Goal: Task Accomplishment & Management: Manage account settings

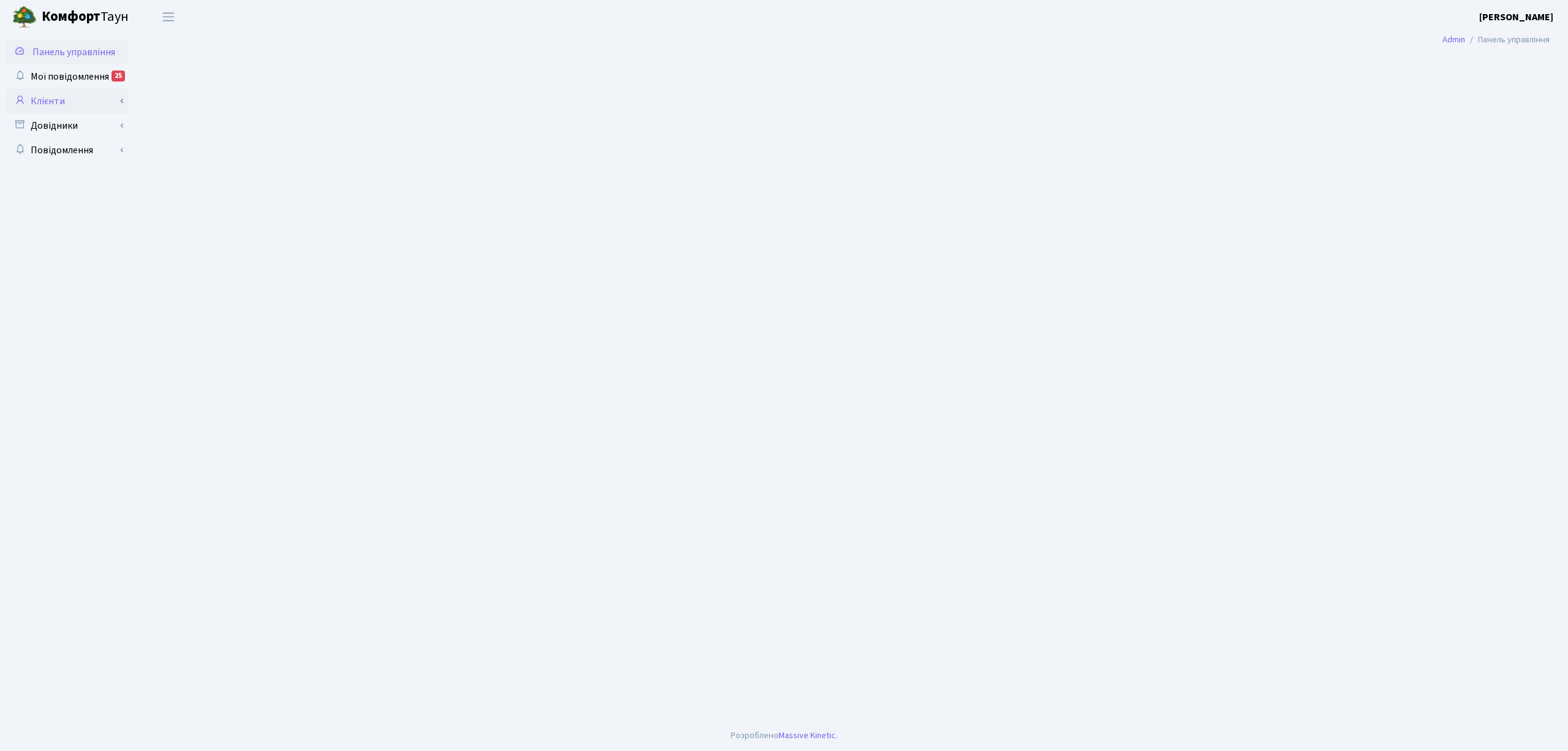
click at [71, 109] on link "Клієнти" at bounding box center [68, 101] width 123 height 25
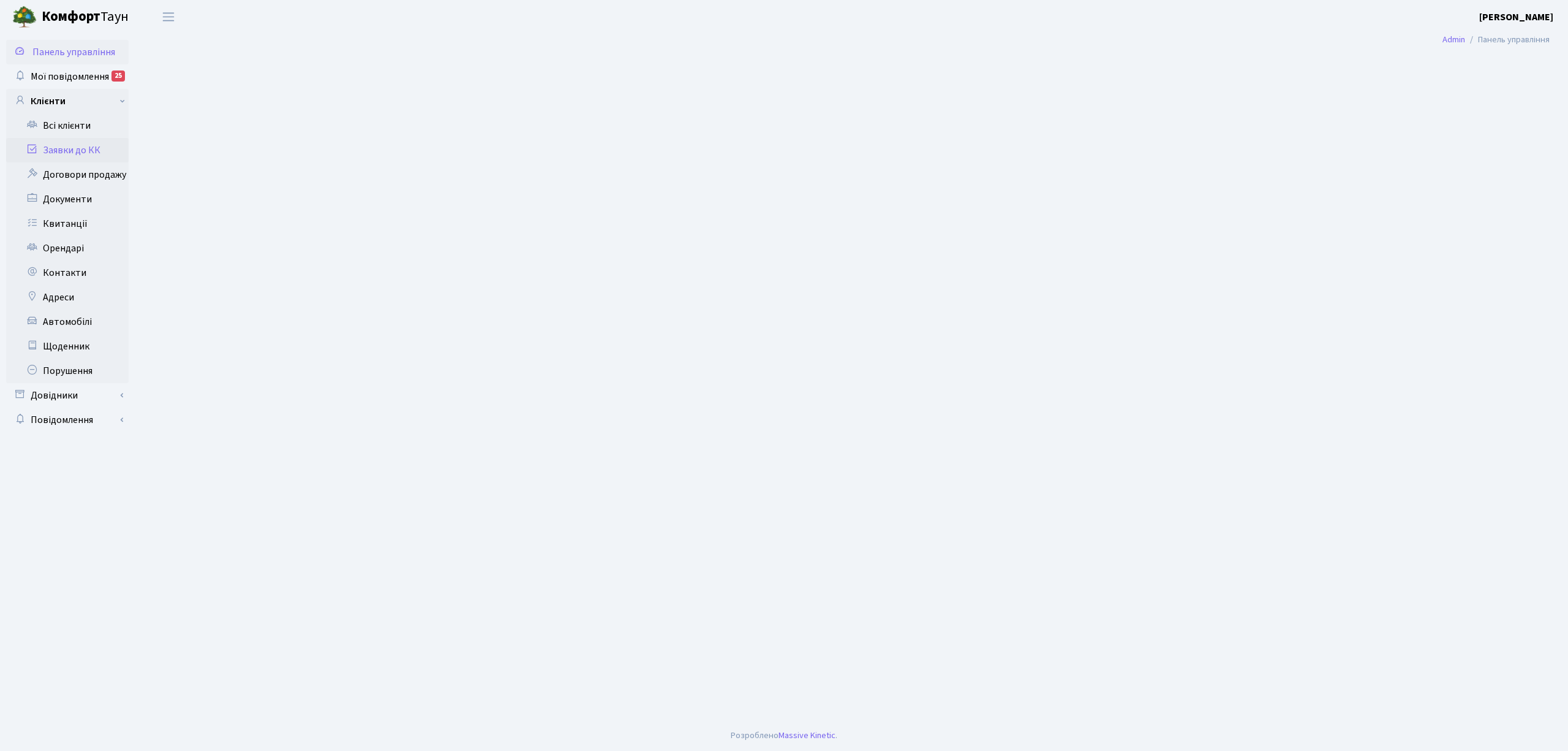
click at [70, 146] on link "Заявки до КК" at bounding box center [68, 150] width 123 height 25
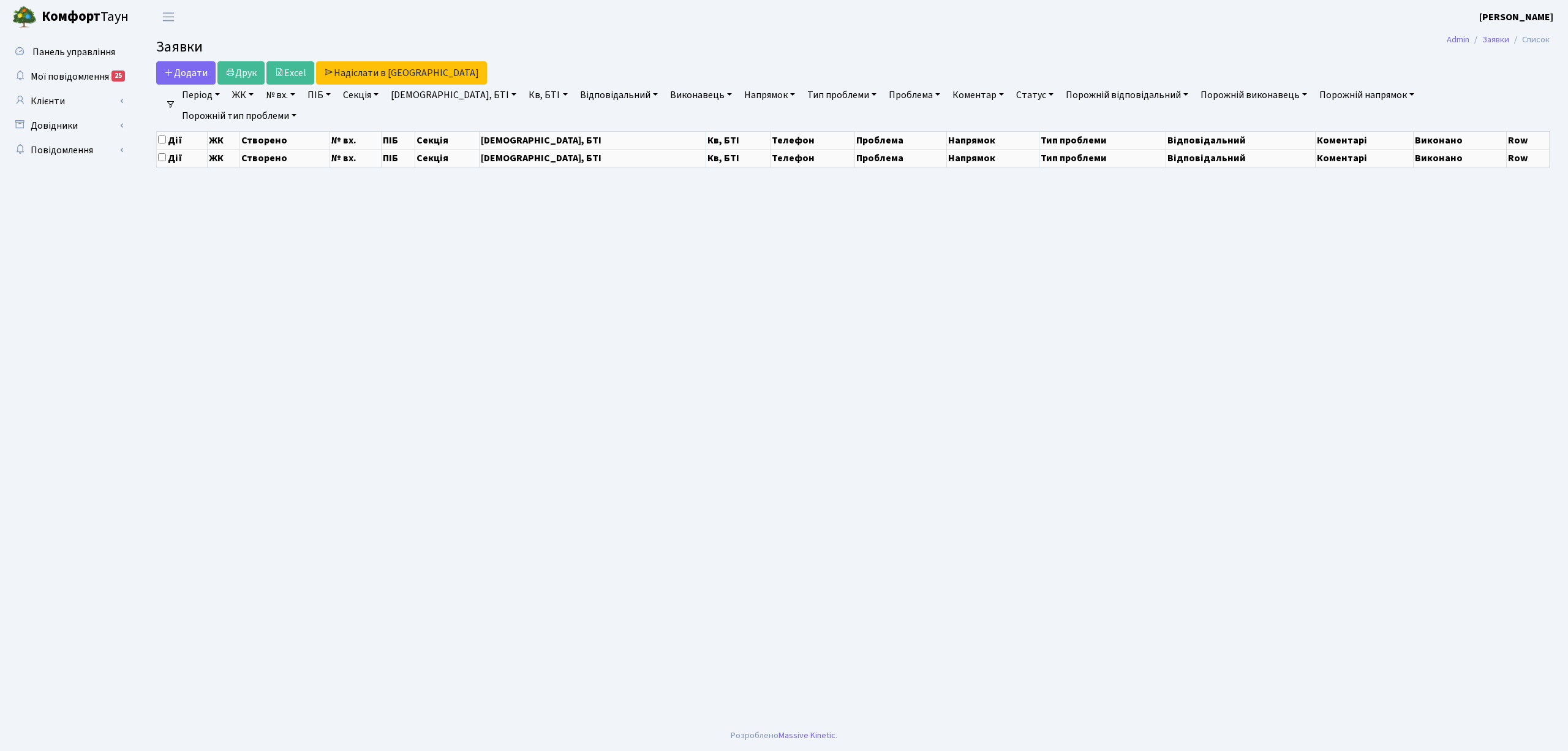
select select "25"
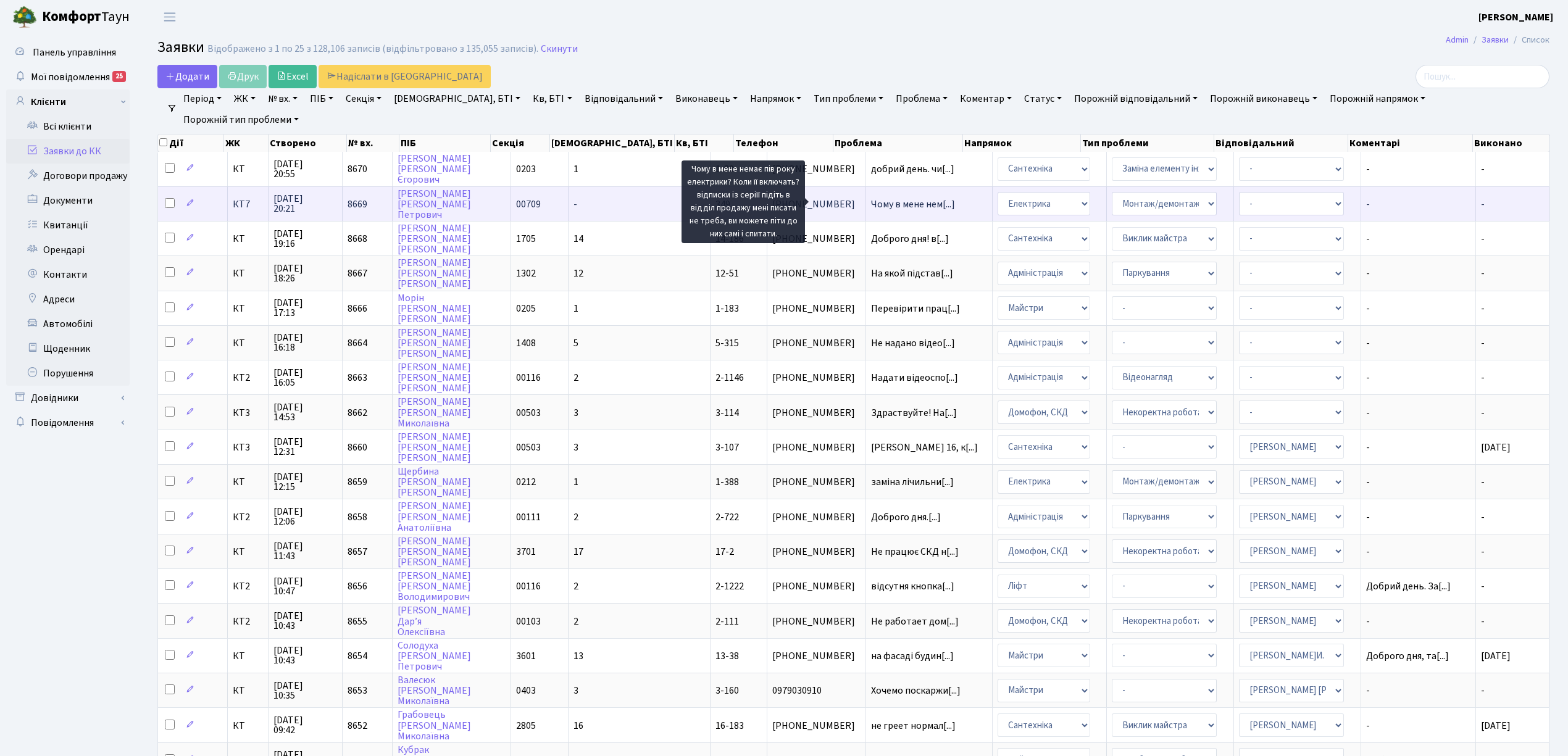
click at [871, 201] on span "Чому в мене нем[...]" at bounding box center [913, 204] width 84 height 14
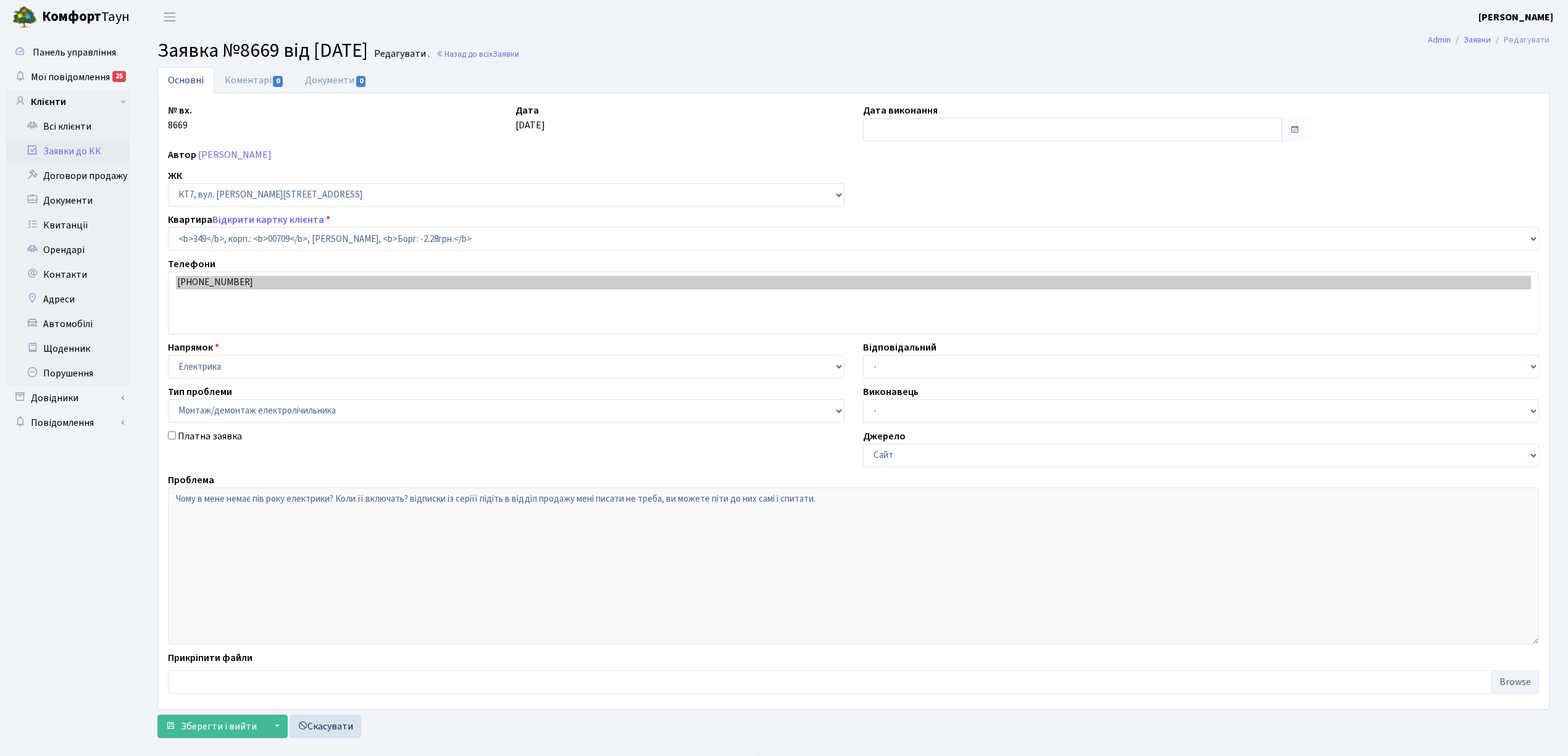
select select "18862"
select select "11"
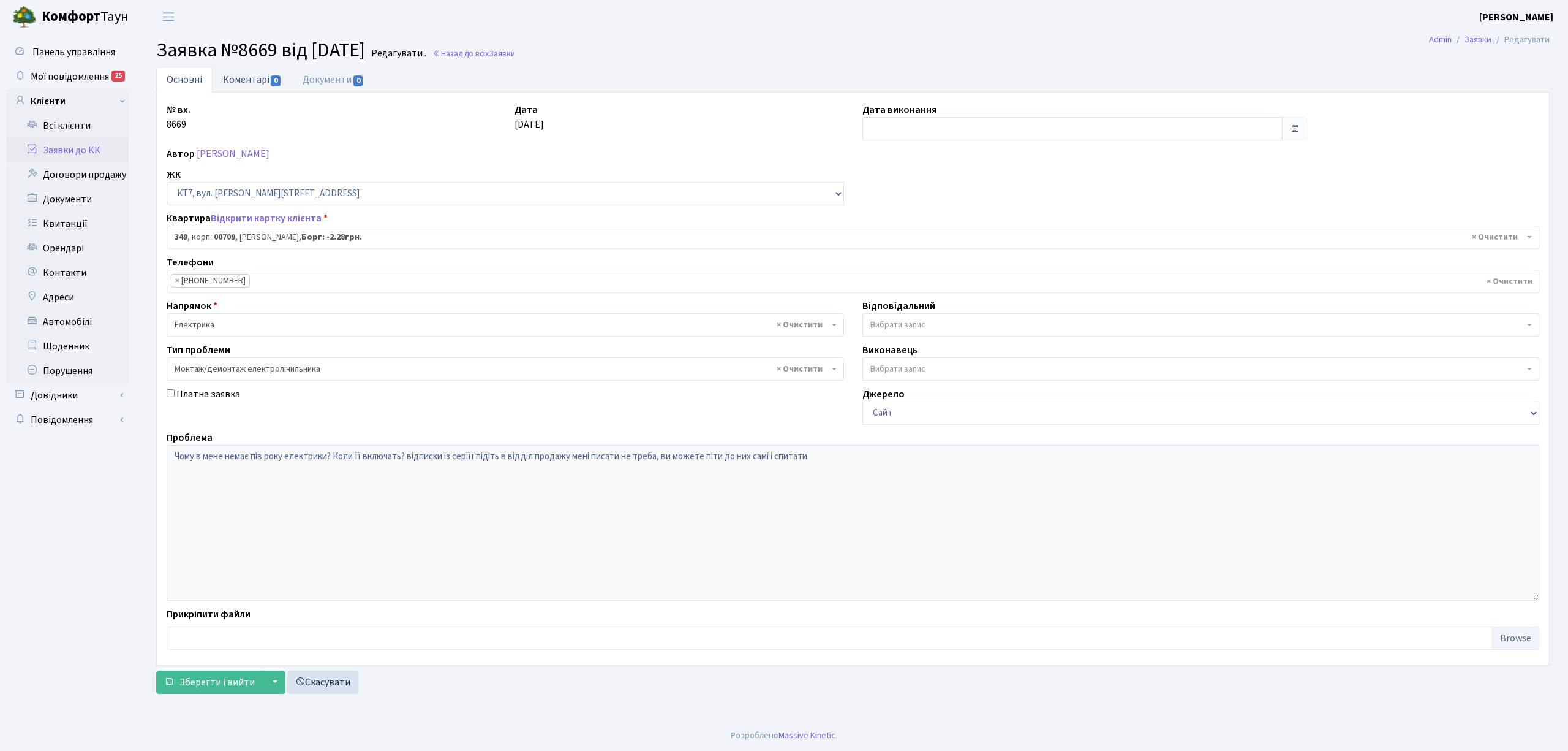
click at [258, 74] on link "Коментарі 0" at bounding box center [252, 79] width 79 height 25
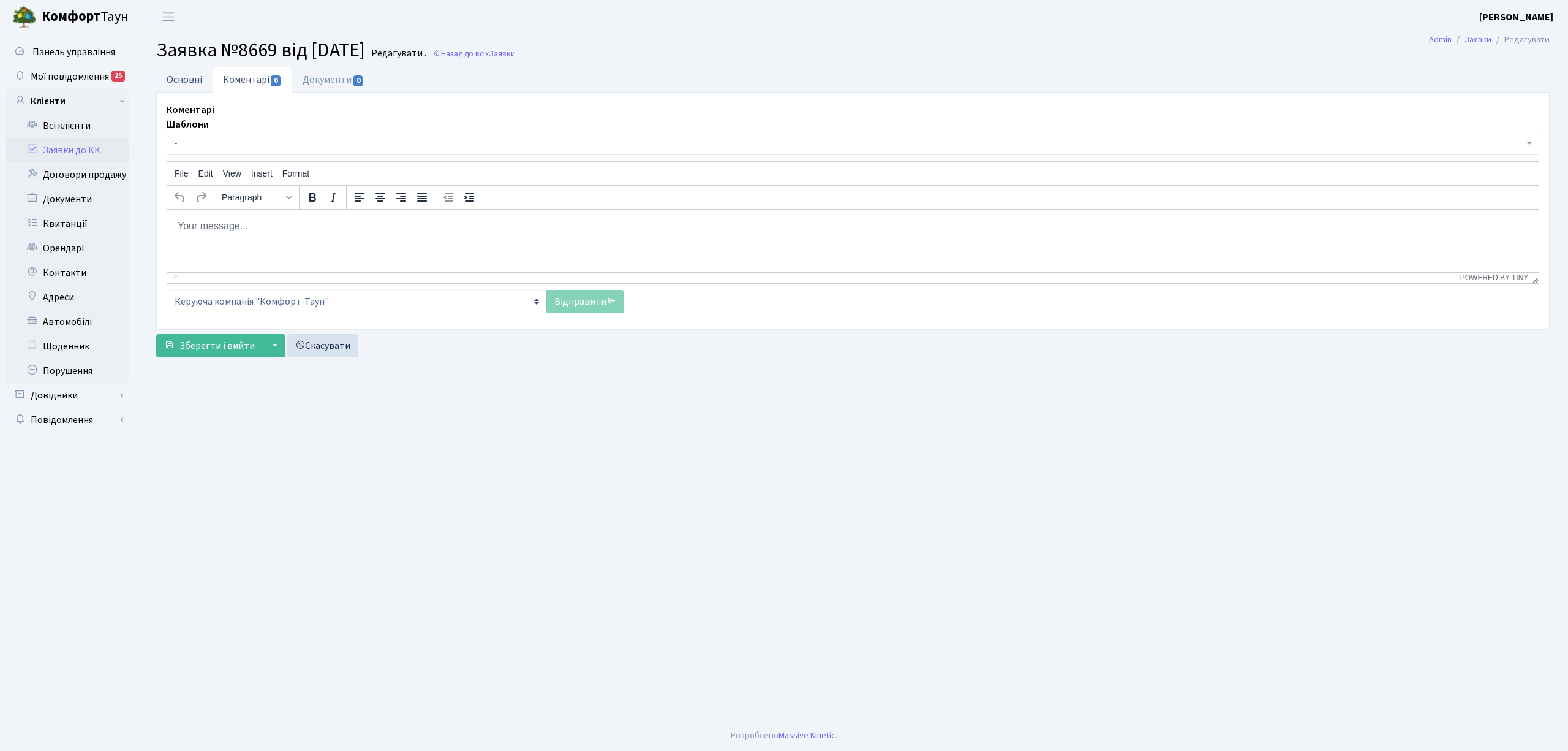
click at [182, 87] on link "Основні" at bounding box center [184, 79] width 56 height 25
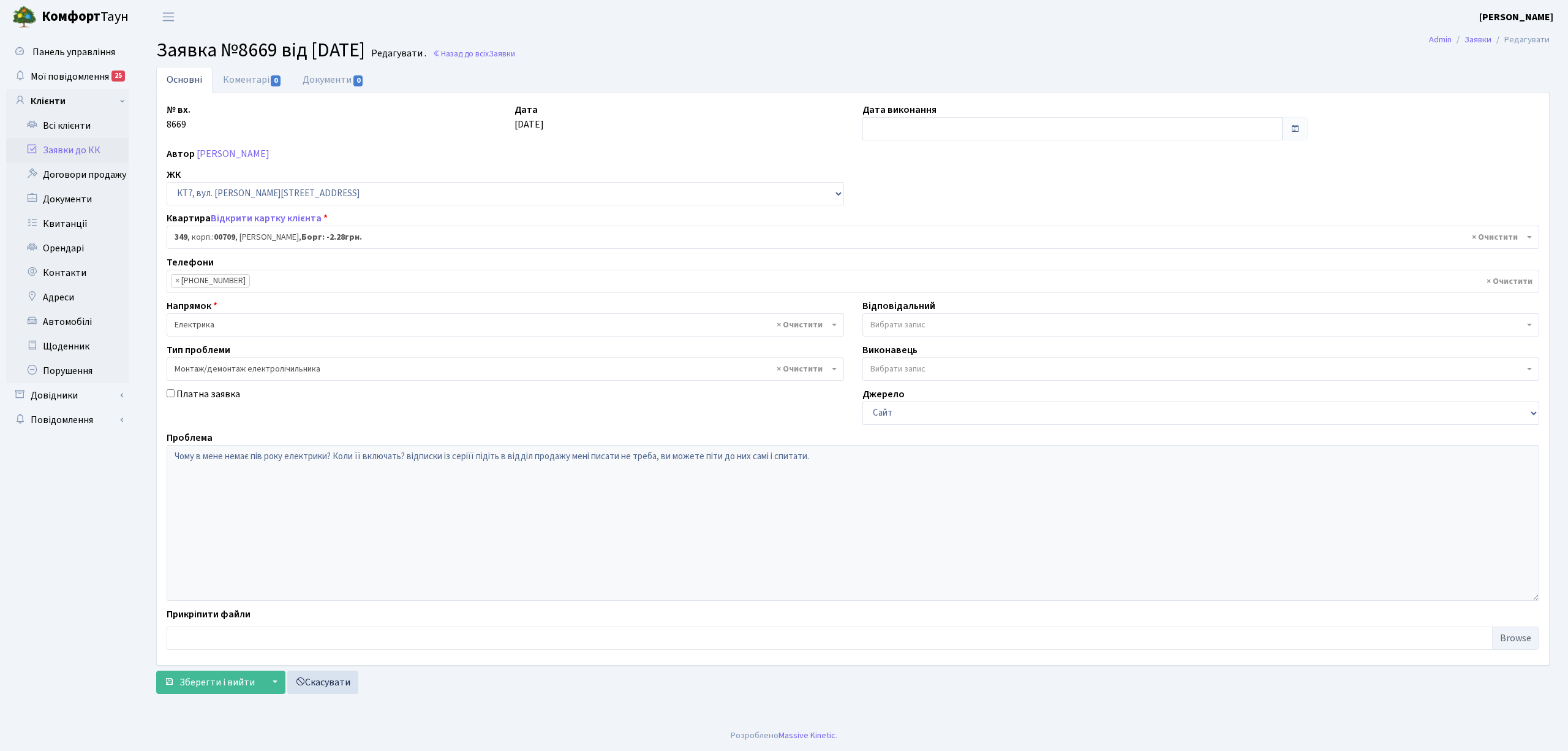
click at [114, 145] on link "Заявки до КК" at bounding box center [68, 150] width 123 height 25
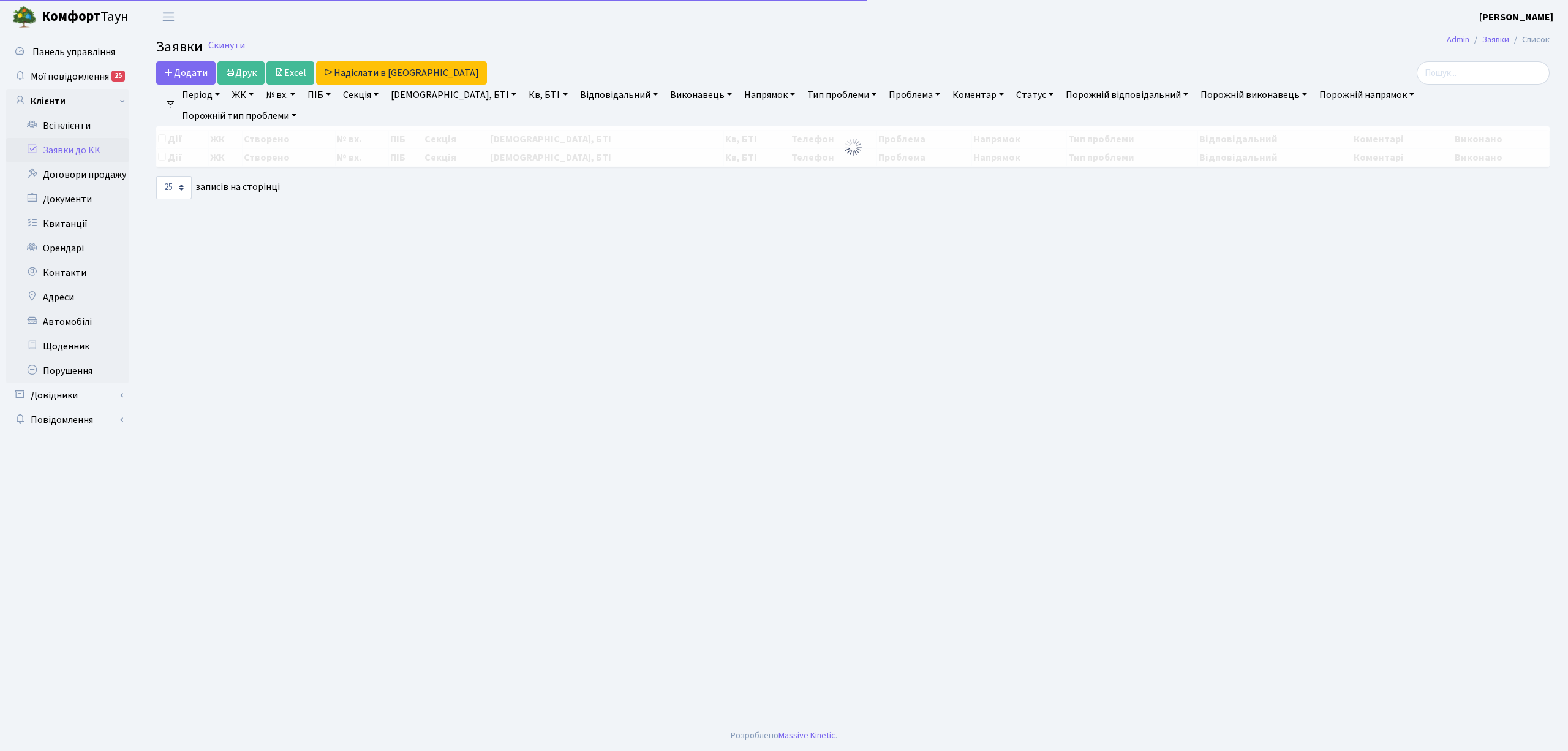
select select "25"
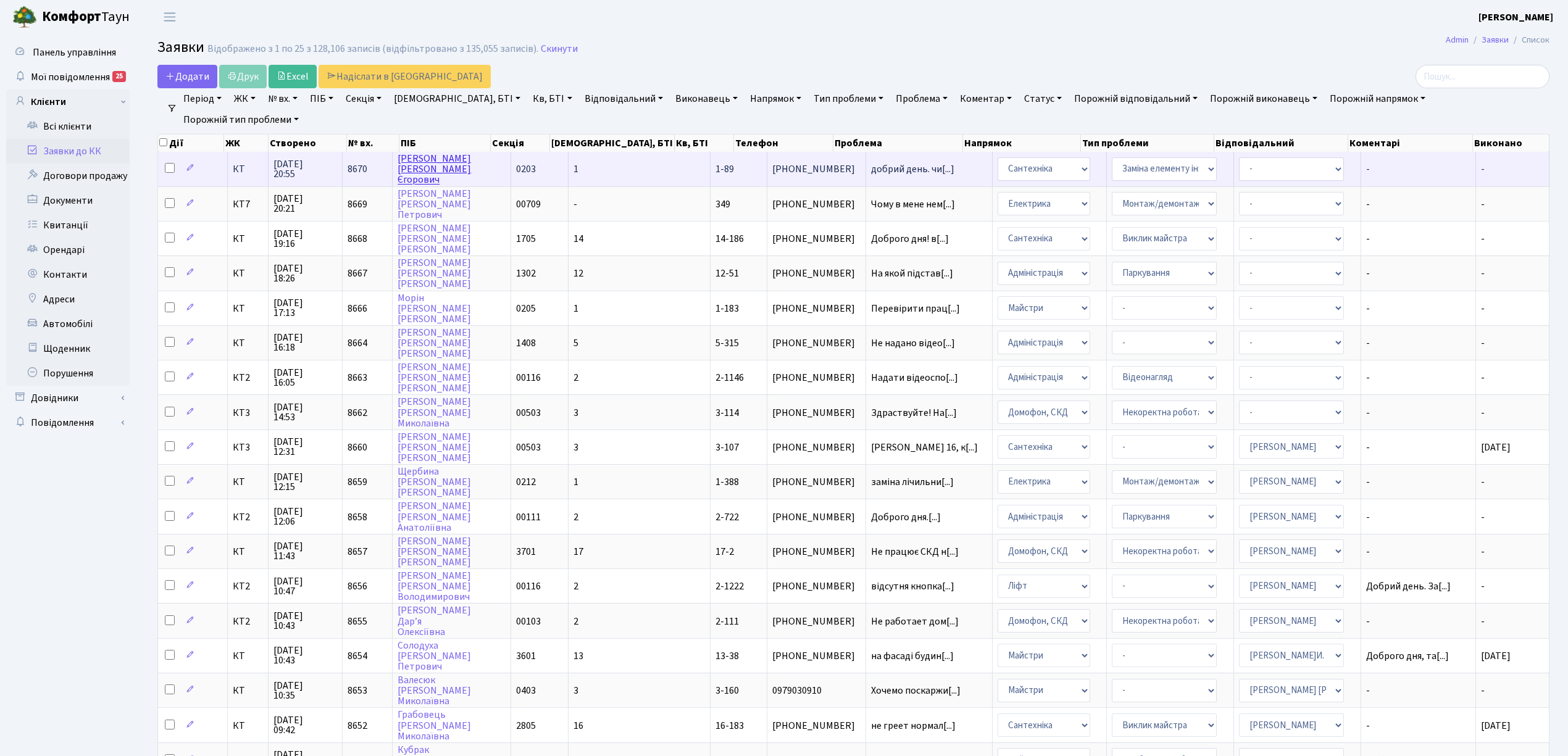
click at [451, 174] on link "[PERSON_NAME]" at bounding box center [435, 169] width 74 height 34
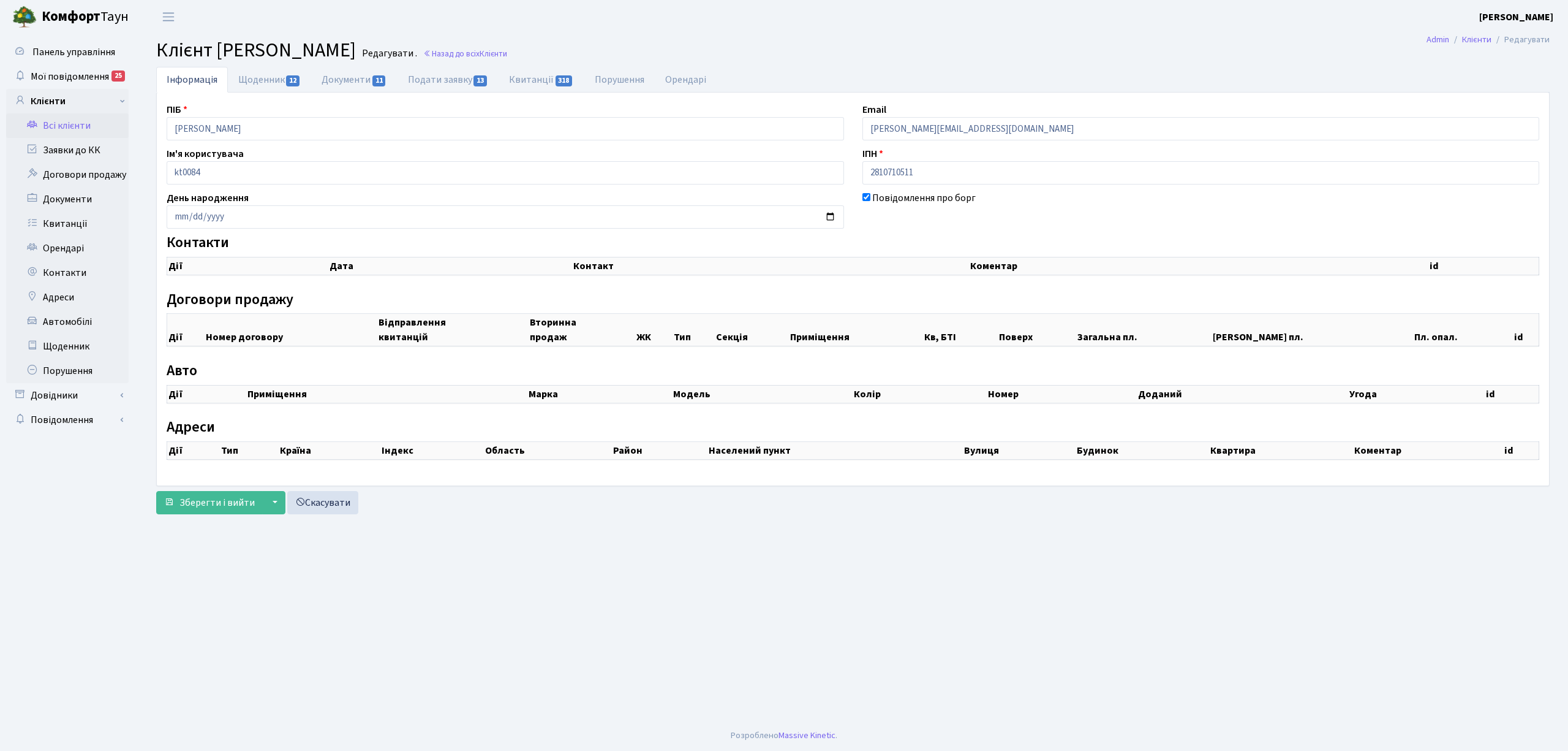
checkbox input "true"
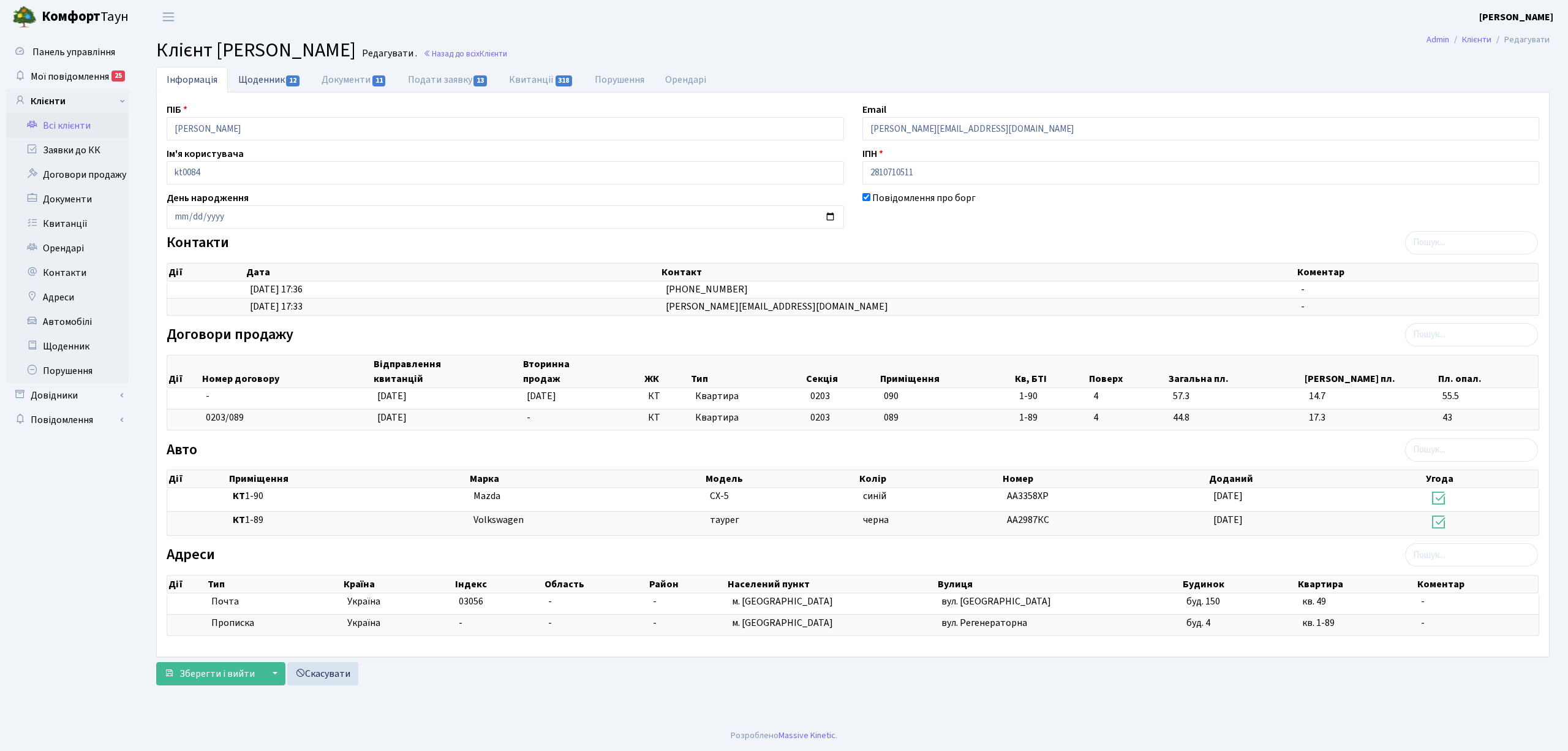
click at [272, 78] on link "Щоденник 12" at bounding box center [269, 79] width 83 height 25
select select "25"
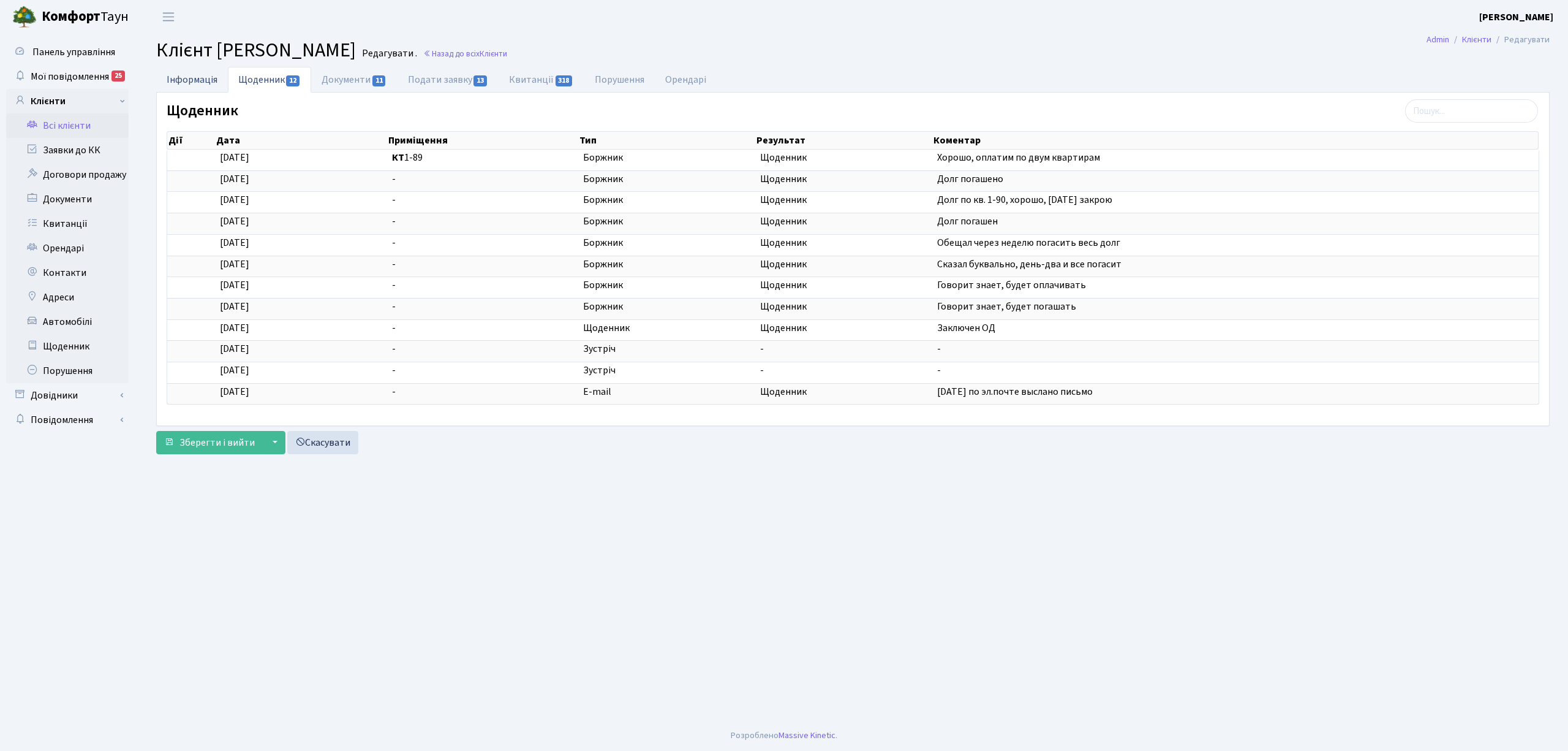
click at [191, 91] on link "Інформація" at bounding box center [192, 79] width 72 height 25
